Goal: Transaction & Acquisition: Purchase product/service

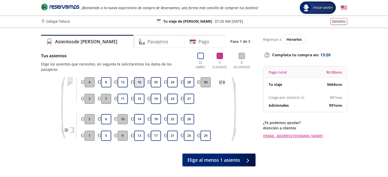
click at [140, 78] on button "16" at bounding box center [139, 82] width 10 height 10
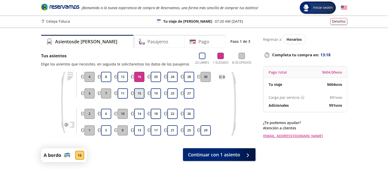
click at [139, 93] on button "15" at bounding box center [139, 93] width 10 height 10
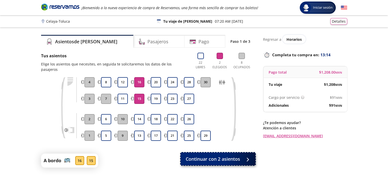
drag, startPoint x: 205, startPoint y: 155, endPoint x: 201, endPoint y: 155, distance: 3.6
click at [201, 156] on span "Continuar con 2 asientos" at bounding box center [213, 159] width 54 height 7
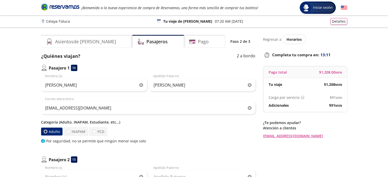
click at [142, 86] on icon "button" at bounding box center [141, 85] width 4 height 4
click at [248, 85] on icon "button" at bounding box center [250, 85] width 4 height 4
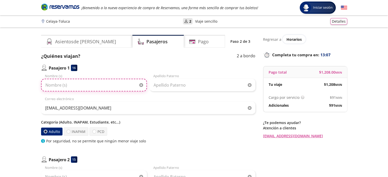
paste input "EDUARDO DEMETRIO SANCHEZ NAVA"
drag, startPoint x: 88, startPoint y: 87, endPoint x: 118, endPoint y: 86, distance: 30.1
click at [118, 86] on input "EDUARDO DEMETRIO SANCHEZ NAVA" at bounding box center [94, 85] width 106 height 13
type input "EDUARDO DEMETRIO"
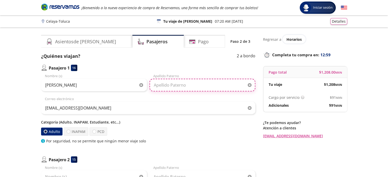
paste input "SANCHEZ NAVA"
type input "SANCHEZ NAVA"
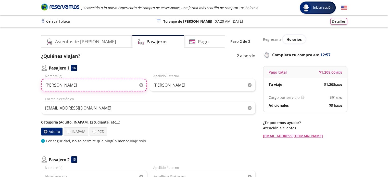
click at [93, 84] on input "EDUARDO DEMETRIO" at bounding box center [94, 85] width 106 height 13
type input "EDUARDO DEMETRIO"
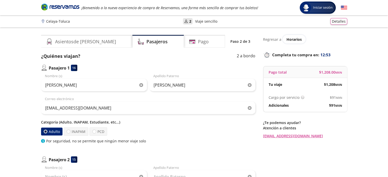
click at [146, 128] on div "Adulto INAPAM PCD" at bounding box center [148, 132] width 214 height 8
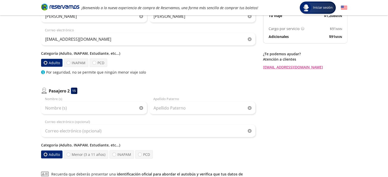
scroll to position [77, 0]
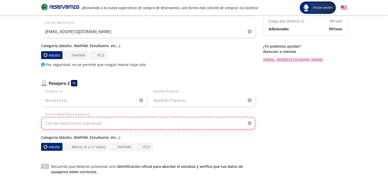
click at [142, 122] on input "Correo electrónico (opcional)" at bounding box center [148, 123] width 214 height 13
type input "[EMAIL_ADDRESS][DOMAIN_NAME]"
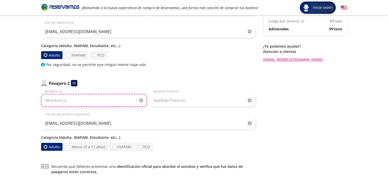
type input "LUCIA"
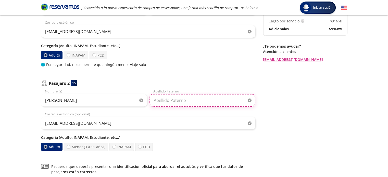
type input "[PERSON_NAME]"
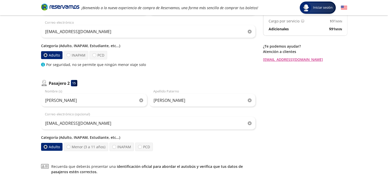
click at [143, 102] on icon "button" at bounding box center [141, 101] width 4 height 4
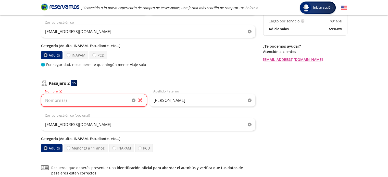
click at [248, 100] on icon "button" at bounding box center [250, 101] width 4 height 4
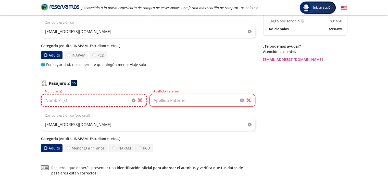
paste input "RAFAEL ROMERO MARTINEZ"
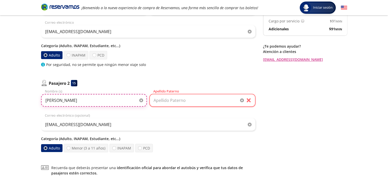
drag, startPoint x: 59, startPoint y: 100, endPoint x: 100, endPoint y: 100, distance: 40.8
click at [100, 100] on input "RAFAEL ROMERO MARTINEZ" at bounding box center [94, 100] width 106 height 13
type input "RAFAEL"
drag, startPoint x: 160, startPoint y: 102, endPoint x: 156, endPoint y: 101, distance: 4.0
paste input "ROMERO MARTINEZ"
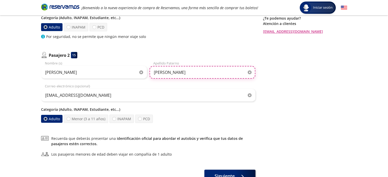
scroll to position [143, 0]
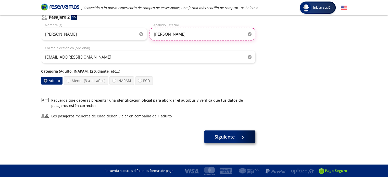
type input "ROMERO MARTINEZ"
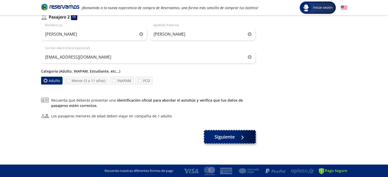
click at [225, 136] on span "Siguiente" at bounding box center [224, 137] width 20 height 7
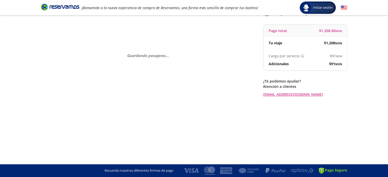
scroll to position [0, 0]
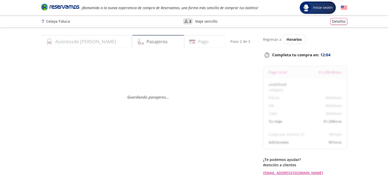
select select "MX"
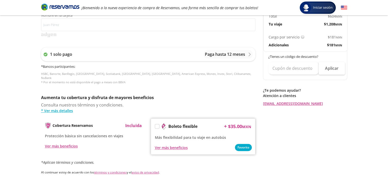
scroll to position [241, 0]
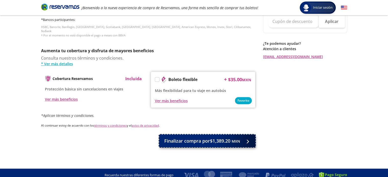
click at [203, 138] on span "Finalizar compra por $1,389.20 MXN" at bounding box center [202, 141] width 76 height 7
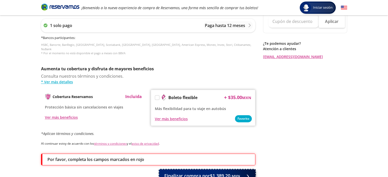
scroll to position [276, 0]
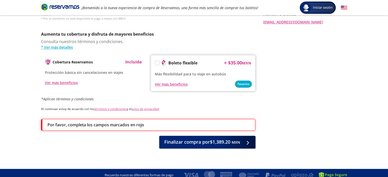
click at [64, 7] on icon "Brand Logo" at bounding box center [60, 7] width 38 height 8
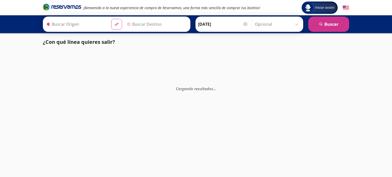
type input "Celaya, Guanajuato"
type input "Ciudad de México, Distrito Federal"
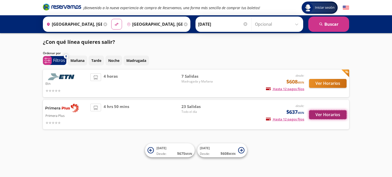
click at [329, 115] on button "Ver Horarios" at bounding box center [327, 114] width 37 height 9
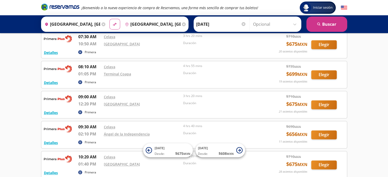
scroll to position [357, 0]
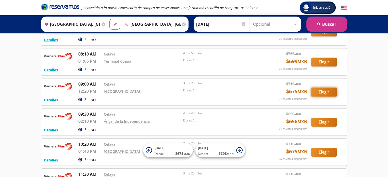
click at [321, 88] on button "Elegir" at bounding box center [324, 92] width 26 height 9
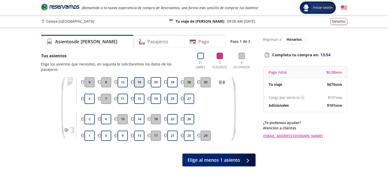
click at [140, 77] on button "16" at bounding box center [139, 82] width 10 height 10
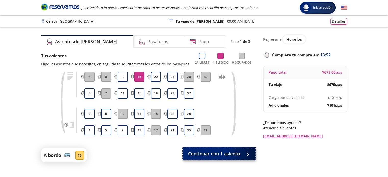
click at [208, 154] on span "Continuar con 1 asiento" at bounding box center [214, 153] width 52 height 7
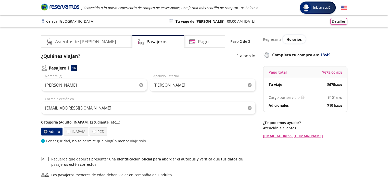
click at [141, 86] on icon "button" at bounding box center [141, 85] width 4 height 4
click at [249, 83] on icon "button" at bounding box center [250, 85] width 4 height 4
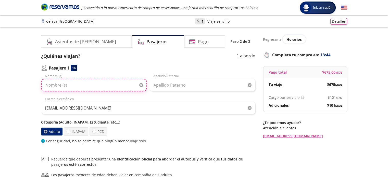
paste input "EDGAR OLGUIN DOMINGUEZ"
drag, startPoint x: 59, startPoint y: 85, endPoint x: 103, endPoint y: 87, distance: 43.4
click at [103, 87] on input "EDGAR OLGUIN DOMINGUEZ" at bounding box center [94, 85] width 106 height 13
type input "[PERSON_NAME]"
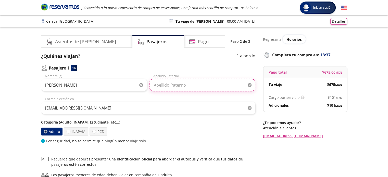
paste input "[PERSON_NAME]"
type input "[PERSON_NAME]"
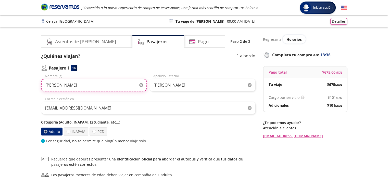
click at [103, 85] on input "[PERSON_NAME]" at bounding box center [94, 85] width 106 height 13
type input "[PERSON_NAME]"
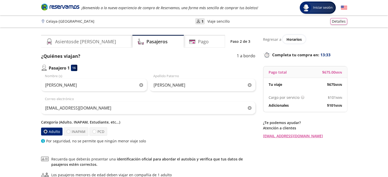
click at [152, 140] on div "Por seguridad, no se permite que ningún menor viaje solo" at bounding box center [148, 140] width 214 height 5
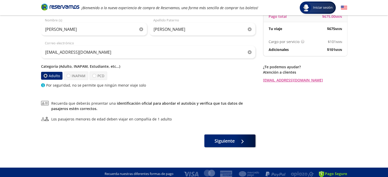
scroll to position [59, 0]
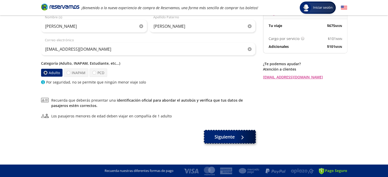
click at [218, 138] on span "Siguiente" at bounding box center [224, 137] width 20 height 7
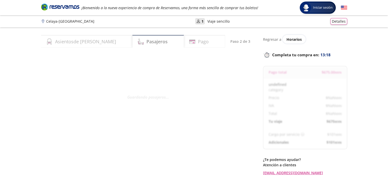
select select "MX"
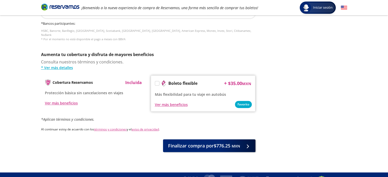
scroll to position [241, 0]
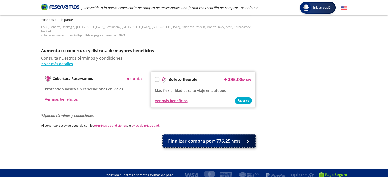
click at [208, 138] on span "Finalizar compra por $776.25 MXN" at bounding box center [204, 141] width 72 height 7
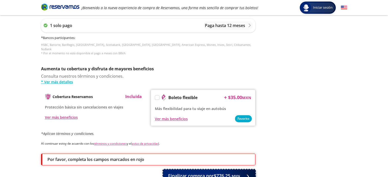
scroll to position [276, 0]
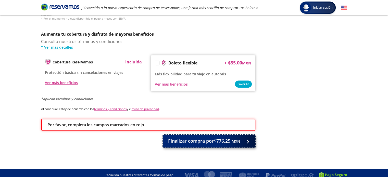
click at [208, 138] on span "Finalizar compra por $776.25 MXN" at bounding box center [204, 141] width 72 height 7
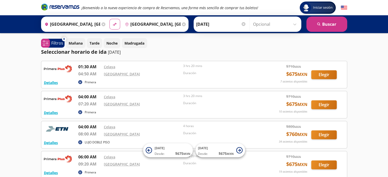
click at [59, 4] on icon "Brand Logo" at bounding box center [60, 7] width 38 height 8
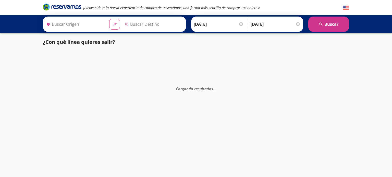
type input "[GEOGRAPHIC_DATA], [GEOGRAPHIC_DATA]"
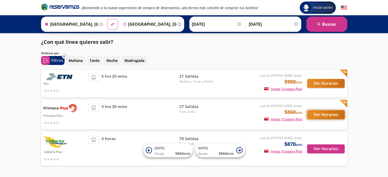
click at [318, 116] on button "Ver Horarios" at bounding box center [325, 114] width 37 height 9
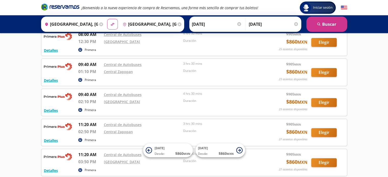
scroll to position [229, 0]
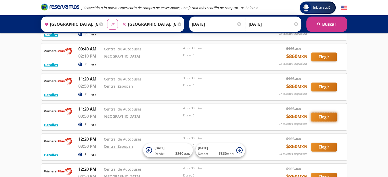
click at [320, 115] on button "Elegir" at bounding box center [324, 117] width 26 height 9
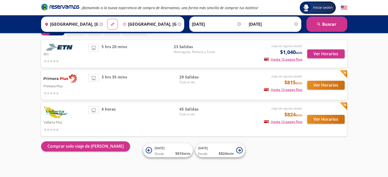
scroll to position [29, 0]
click at [323, 86] on button "Ver Horarios" at bounding box center [325, 85] width 37 height 9
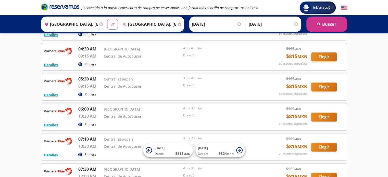
scroll to position [179, 0]
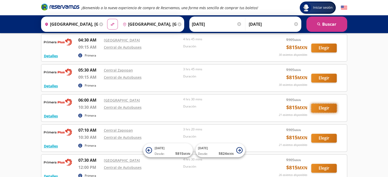
click at [323, 106] on button "Elegir" at bounding box center [324, 108] width 26 height 9
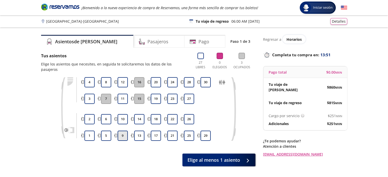
click at [124, 131] on button "9" at bounding box center [123, 136] width 10 height 10
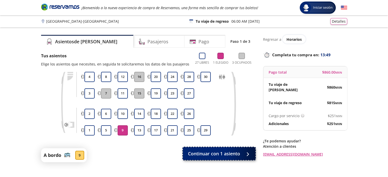
click at [208, 155] on span "Continuar con 1 asiento" at bounding box center [214, 153] width 52 height 7
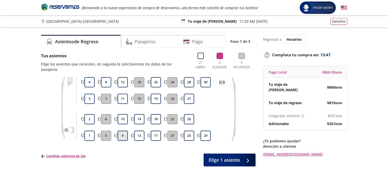
click at [123, 131] on button "9" at bounding box center [123, 136] width 10 height 10
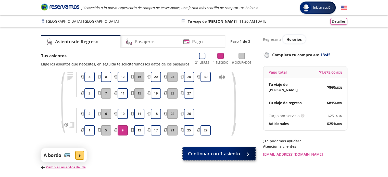
click at [211, 152] on span "Continuar con 1 asiento" at bounding box center [214, 153] width 52 height 7
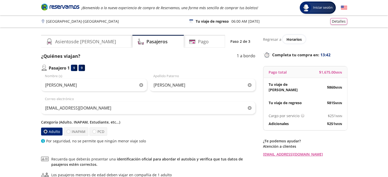
click at [141, 86] on icon "button" at bounding box center [141, 85] width 4 height 4
click at [248, 84] on icon "button" at bounding box center [250, 85] width 4 height 4
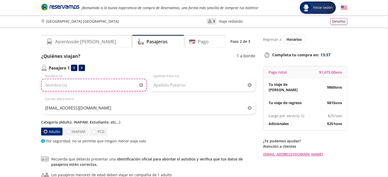
paste input "[PERSON_NAME] [PERSON_NAME]"
drag, startPoint x: 44, startPoint y: 86, endPoint x: 86, endPoint y: 82, distance: 41.5
click at [86, 82] on input "[PERSON_NAME] [PERSON_NAME]" at bounding box center [94, 85] width 106 height 13
type input "[PERSON_NAME]"
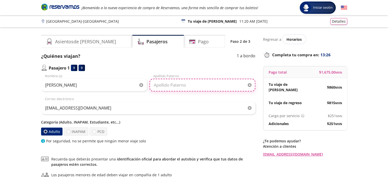
paste input "[PERSON_NAME]"
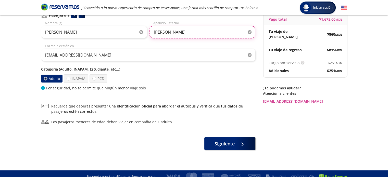
scroll to position [59, 0]
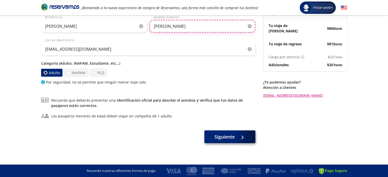
type input "[PERSON_NAME]"
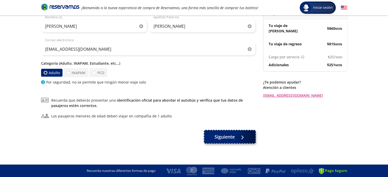
click at [220, 138] on span "Siguiente" at bounding box center [224, 137] width 20 height 7
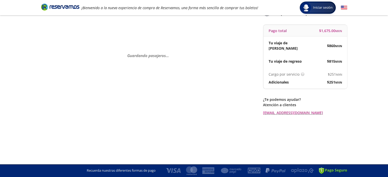
scroll to position [0, 0]
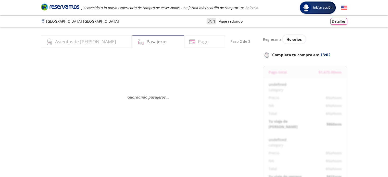
select select "MX"
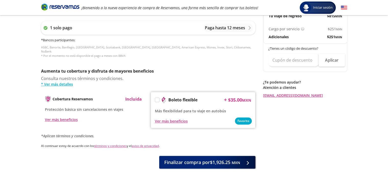
scroll to position [241, 0]
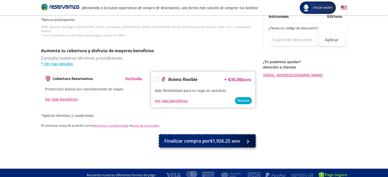
click at [207, 138] on span "Finalizar compra por $1,926.25 MXN" at bounding box center [202, 141] width 76 height 7
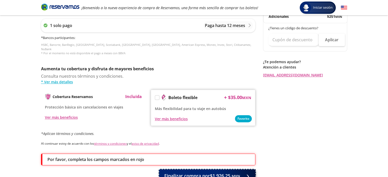
scroll to position [276, 0]
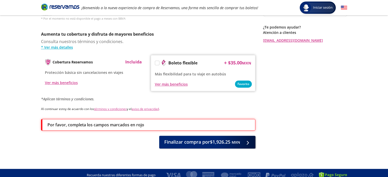
click at [57, 7] on icon "Brand Logo" at bounding box center [60, 7] width 38 height 8
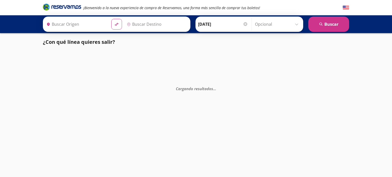
type input "[GEOGRAPHIC_DATA], [GEOGRAPHIC_DATA]"
type input "San Miguel de Allende, Guanajuato"
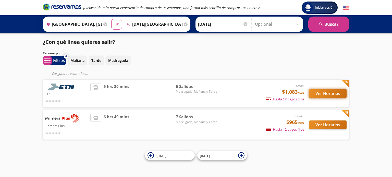
click at [323, 97] on button "Ver Horarios" at bounding box center [327, 93] width 37 height 9
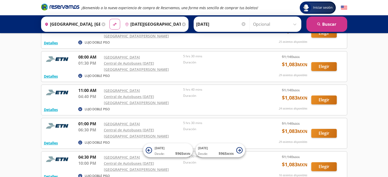
scroll to position [102, 0]
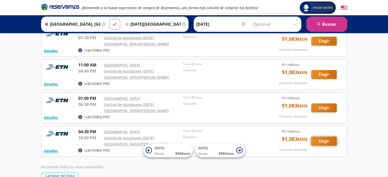
click at [320, 137] on button "Elegir" at bounding box center [324, 141] width 26 height 9
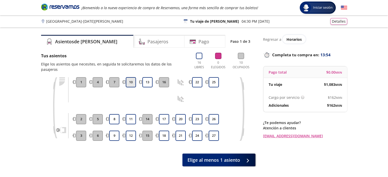
click at [129, 77] on button "10" at bounding box center [131, 82] width 10 height 10
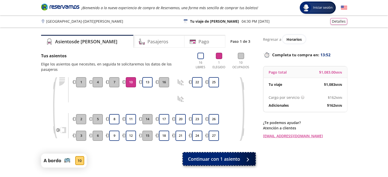
click at [200, 156] on span "Continuar con 1 asiento" at bounding box center [214, 159] width 52 height 7
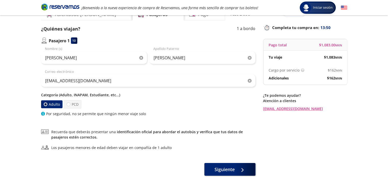
scroll to position [59, 0]
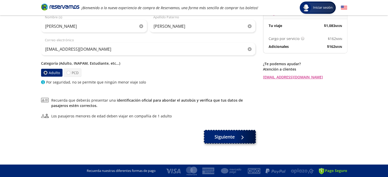
click at [214, 138] on button "Siguiente" at bounding box center [229, 137] width 51 height 13
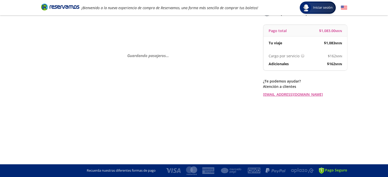
scroll to position [0, 0]
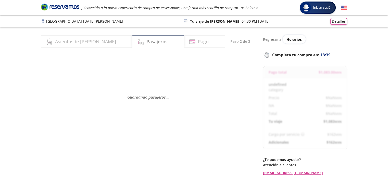
select select "MX"
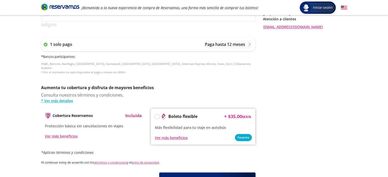
scroll to position [241, 0]
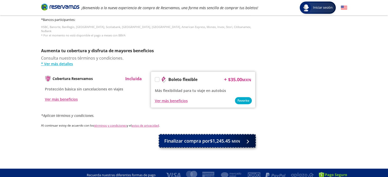
click at [212, 138] on span "Finalizar compra por $1,245.45 MXN" at bounding box center [202, 141] width 76 height 7
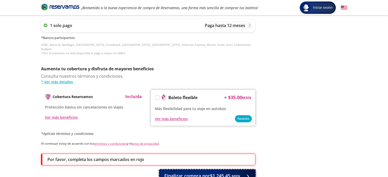
scroll to position [276, 0]
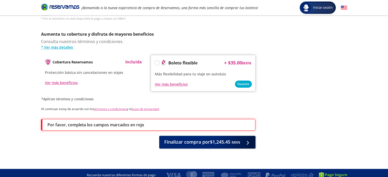
click at [64, 4] on icon "Brand Logo" at bounding box center [60, 7] width 38 height 8
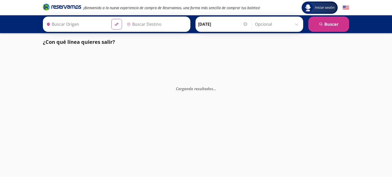
type input "[DATE][GEOGRAPHIC_DATA][PERSON_NAME], [GEOGRAPHIC_DATA]"
type input "[GEOGRAPHIC_DATA], [GEOGRAPHIC_DATA]"
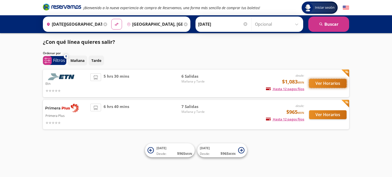
click at [323, 83] on button "Ver Horarios" at bounding box center [327, 83] width 37 height 9
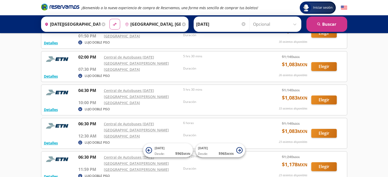
scroll to position [102, 0]
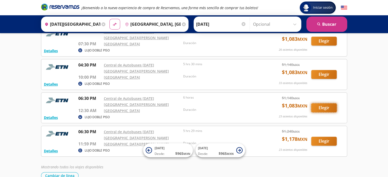
click at [322, 104] on button "Elegir" at bounding box center [324, 108] width 26 height 9
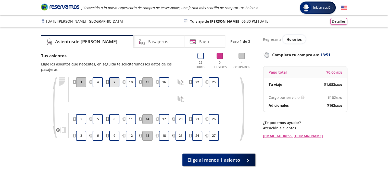
click at [113, 78] on button "7" at bounding box center [114, 82] width 10 height 10
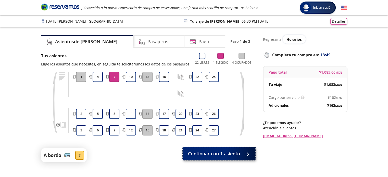
click at [196, 151] on span "Continuar con 1 asiento" at bounding box center [214, 153] width 52 height 7
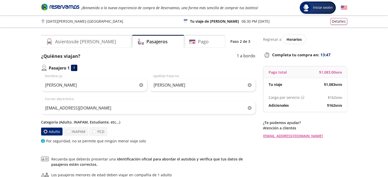
scroll to position [59, 0]
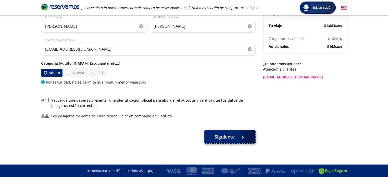
click at [222, 138] on span "Siguiente" at bounding box center [224, 137] width 20 height 7
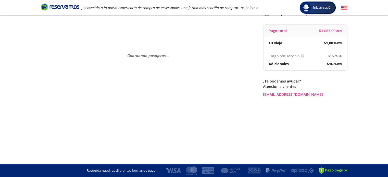
scroll to position [0, 0]
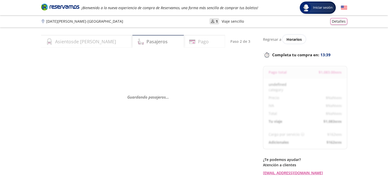
select select "MX"
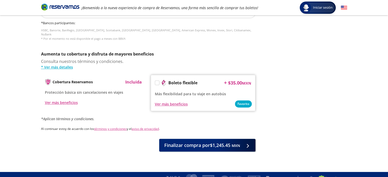
scroll to position [241, 0]
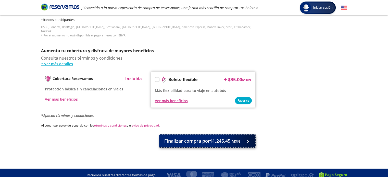
click at [205, 138] on span "Finalizar compra por $1,245.45 MXN" at bounding box center [202, 141] width 76 height 7
